Goal: Task Accomplishment & Management: Complete application form

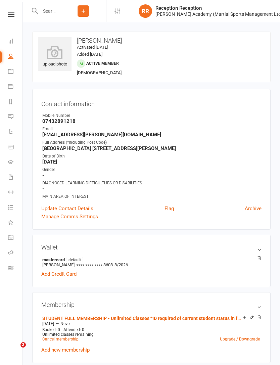
select select "7074"
click at [55, 12] on input "text" at bounding box center [49, 10] width 22 height 9
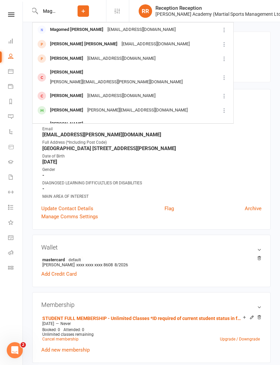
type input "Magomed"
click at [137, 26] on div "dakhaevemin@gmail.com" at bounding box center [141, 30] width 72 height 10
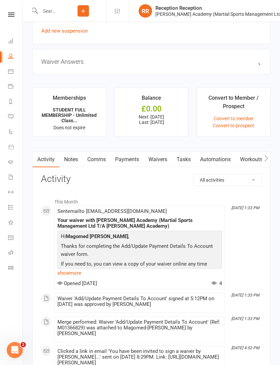
click at [166, 162] on link "Waivers" at bounding box center [158, 159] width 28 height 15
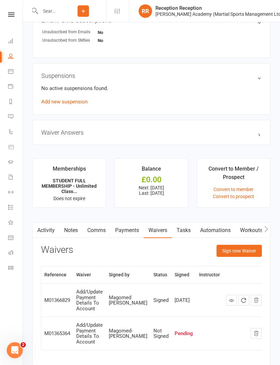
click at [248, 257] on button "Sign new Waiver" at bounding box center [238, 251] width 45 height 12
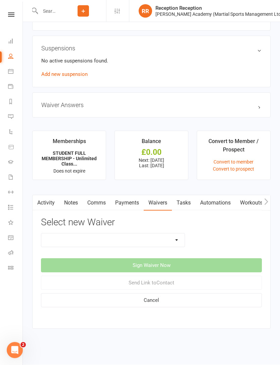
scroll to position [471, 0]
click at [98, 234] on select "Abc Course & Seminar Signup Form & Waiver Adult Add/Update Payment Details To A…" at bounding box center [112, 240] width 143 height 13
select select "7074"
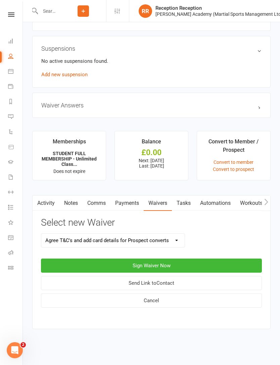
click at [241, 262] on button "Sign Waiver Now" at bounding box center [151, 265] width 221 height 14
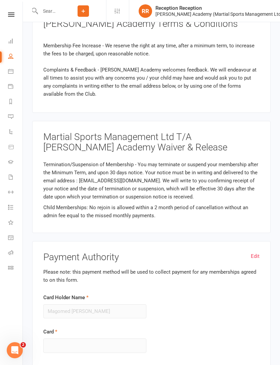
scroll to position [713, 0]
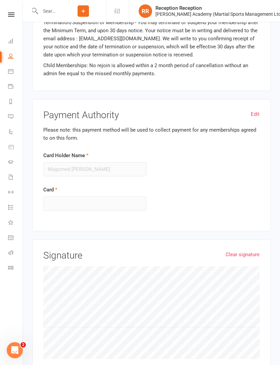
click at [121, 155] on div "Card Holder Name Magomed Emi Dakhaev" at bounding box center [94, 163] width 103 height 25
click at [67, 201] on div at bounding box center [94, 203] width 103 height 14
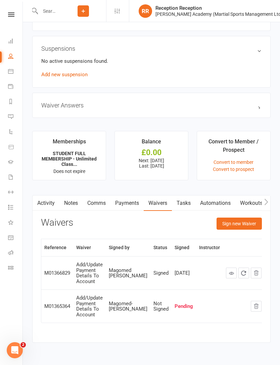
click at [253, 228] on button "Sign new Waiver" at bounding box center [238, 223] width 45 height 12
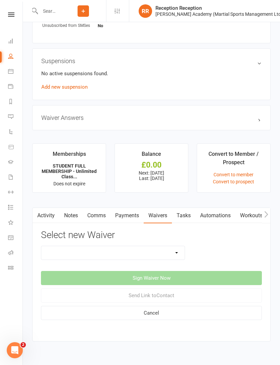
click at [177, 256] on select "Abc Course & Seminar Signup Form & Waiver Adult Add/Update Payment Details To A…" at bounding box center [112, 252] width 143 height 13
select select "7074"
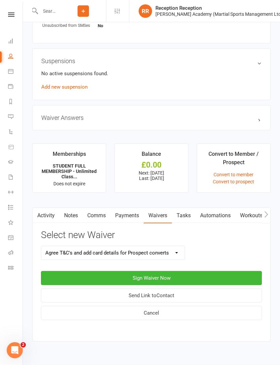
click at [209, 300] on button "Send Link to Contact" at bounding box center [151, 295] width 221 height 14
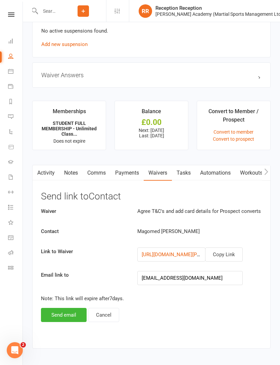
click at [58, 322] on button "Send email" at bounding box center [64, 315] width 46 height 14
